Goal: Transaction & Acquisition: Purchase product/service

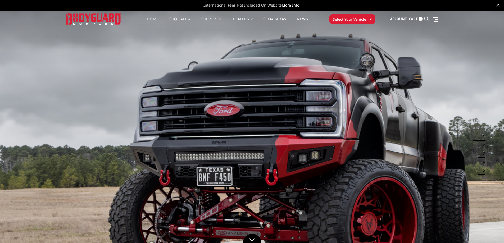
click at [350, 22] on button "Select Your Vehicle ▾" at bounding box center [352, 19] width 46 height 10
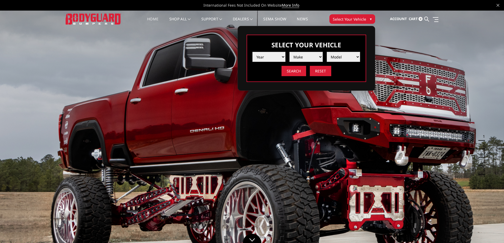
click at [255, 56] on select "Year 2025 2024 2023 2022 2021 2020 2019 2018 2017 2016 2015 2014 2013 2012 2011…" at bounding box center [268, 57] width 33 height 10
select select "yr_2021"
click at [252, 52] on select "Year 2025 2024 2023 2022 2021 2020 2019 2018 2017 2016 2015 2014 2013 2012 2011…" at bounding box center [268, 57] width 33 height 10
click at [308, 53] on select "Make Chevrolet Ford GMC Ram Toyota" at bounding box center [305, 57] width 33 height 10
select select "mk_gmc"
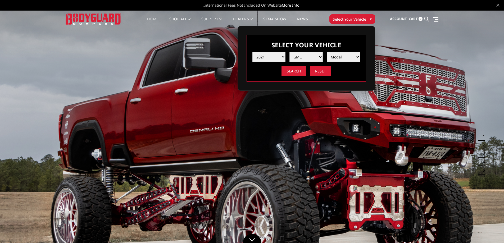
click at [289, 52] on select "Make Chevrolet Ford GMC Ram Toyota" at bounding box center [305, 57] width 33 height 10
click at [348, 57] on select "Model Sierra 1500 Sierra 2500 / 3500" at bounding box center [342, 57] width 33 height 10
select select "md_sierra-1500"
click at [326, 52] on select "Model Sierra 1500 Sierra 2500 / 3500" at bounding box center [342, 57] width 33 height 10
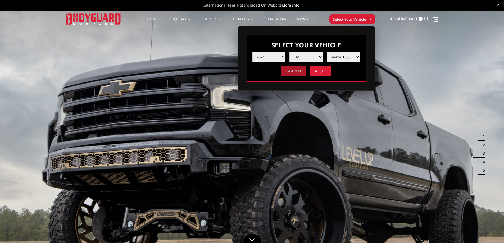
click at [297, 72] on input "Search" at bounding box center [293, 71] width 25 height 10
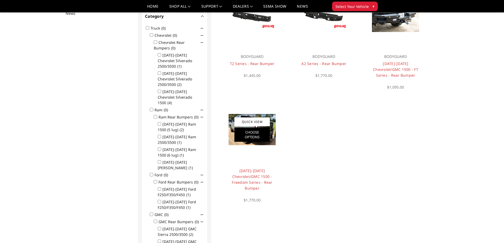
scroll to position [106, 0]
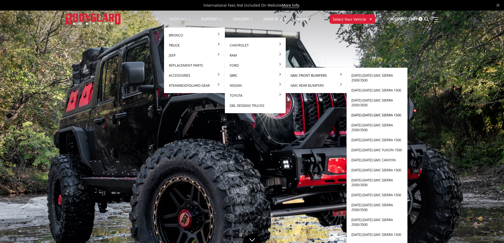
click at [358, 117] on link "[DATE]-[DATE] GMC Sierra 1500" at bounding box center [376, 115] width 57 height 10
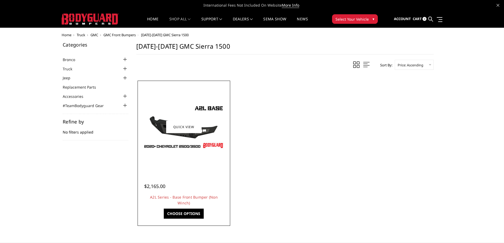
click at [156, 118] on img at bounding box center [183, 127] width 85 height 48
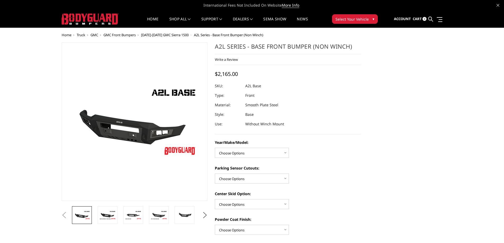
scroll to position [53, 0]
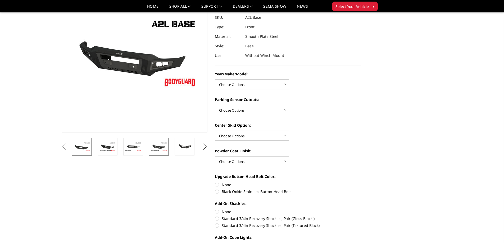
click at [161, 152] on link at bounding box center [159, 147] width 20 height 18
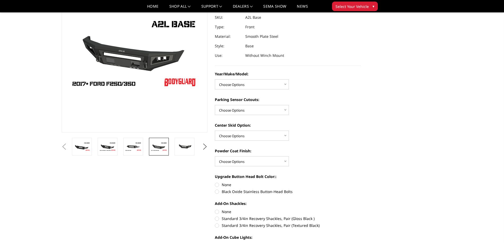
click at [146, 150] on li at bounding box center [135, 147] width 26 height 18
click at [131, 145] on img at bounding box center [133, 146] width 17 height 9
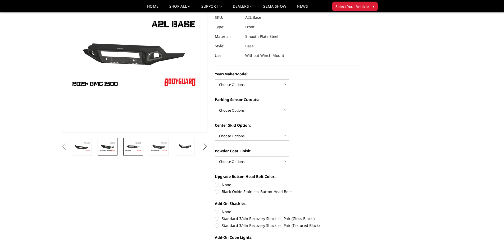
click at [115, 144] on img at bounding box center [107, 146] width 17 height 9
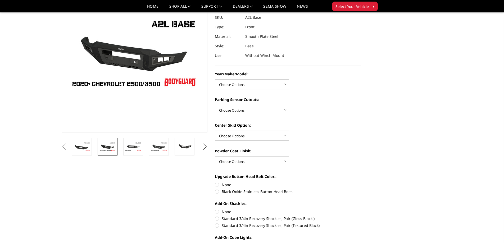
click at [94, 144] on li at bounding box center [84, 147] width 26 height 18
drag, startPoint x: 160, startPoint y: 144, endPoint x: 157, endPoint y: 144, distance: 3.7
click at [159, 144] on img at bounding box center [158, 146] width 17 height 9
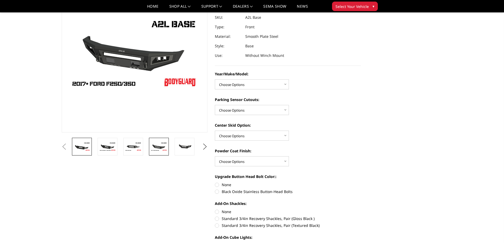
click at [92, 147] on li at bounding box center [84, 147] width 26 height 18
click at [90, 147] on img at bounding box center [81, 146] width 17 height 9
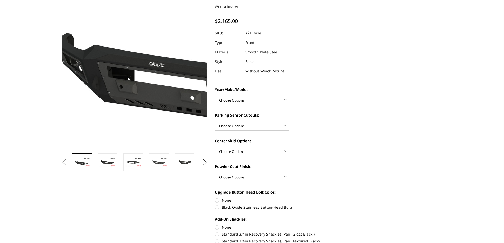
scroll to position [0, 0]
